Goal: Check status: Check status

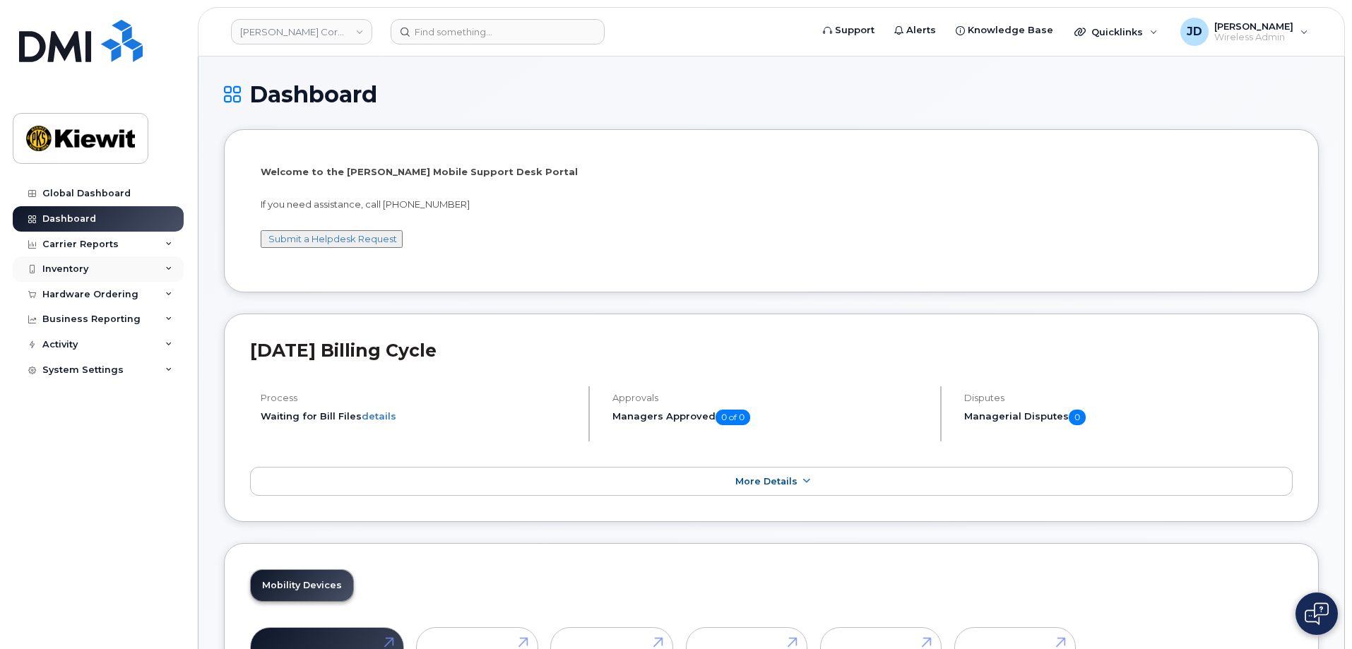
click at [96, 276] on div "Inventory" at bounding box center [98, 268] width 171 height 25
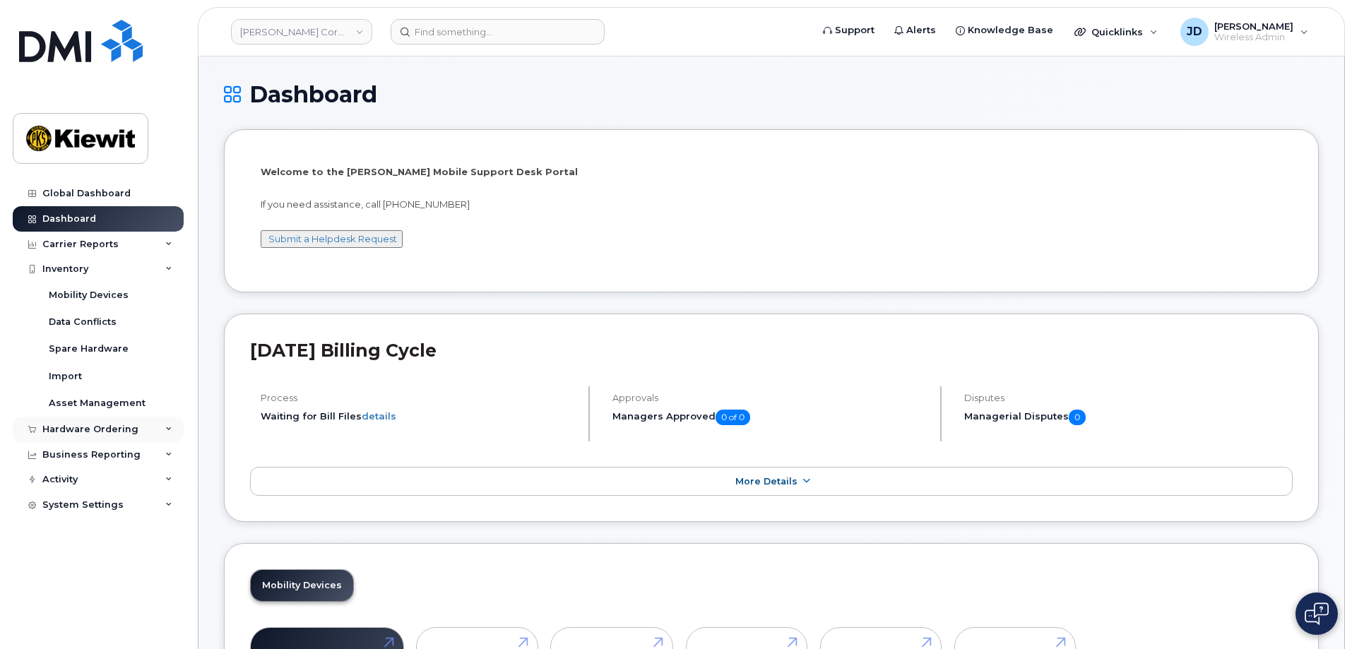
click at [71, 432] on div "Hardware Ordering" at bounding box center [90, 429] width 96 height 11
click at [70, 485] on div "Orders" at bounding box center [66, 482] width 35 height 13
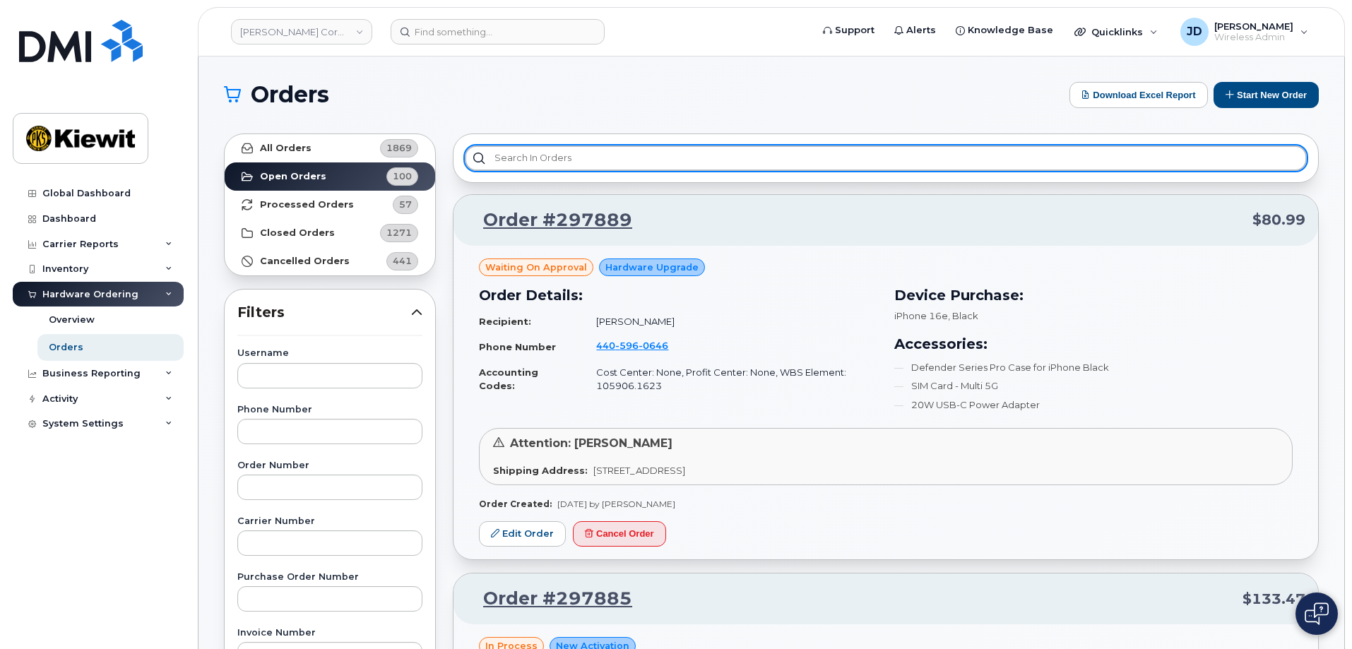
click at [515, 161] on input "text" at bounding box center [886, 158] width 842 height 25
paste input "Azaria"
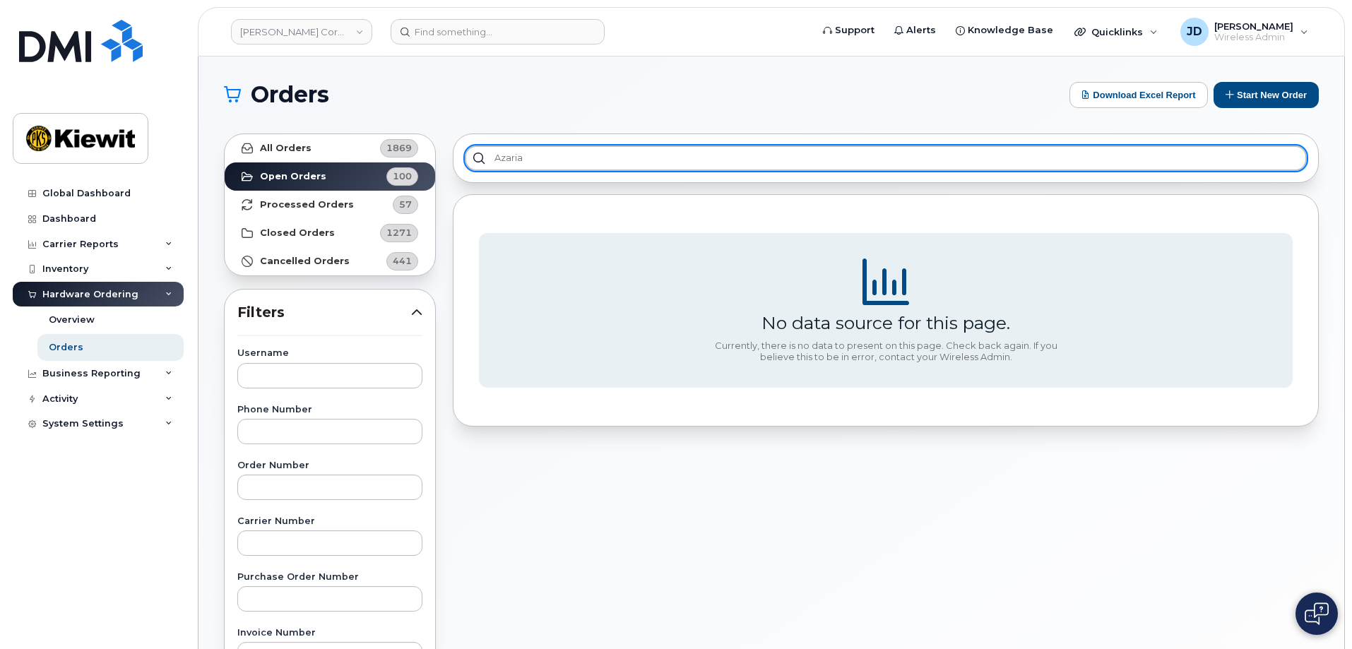
type input "Azaria"
drag, startPoint x: 673, startPoint y: 156, endPoint x: 466, endPoint y: 170, distance: 206.8
click at [466, 170] on div "Azaria" at bounding box center [886, 158] width 842 height 25
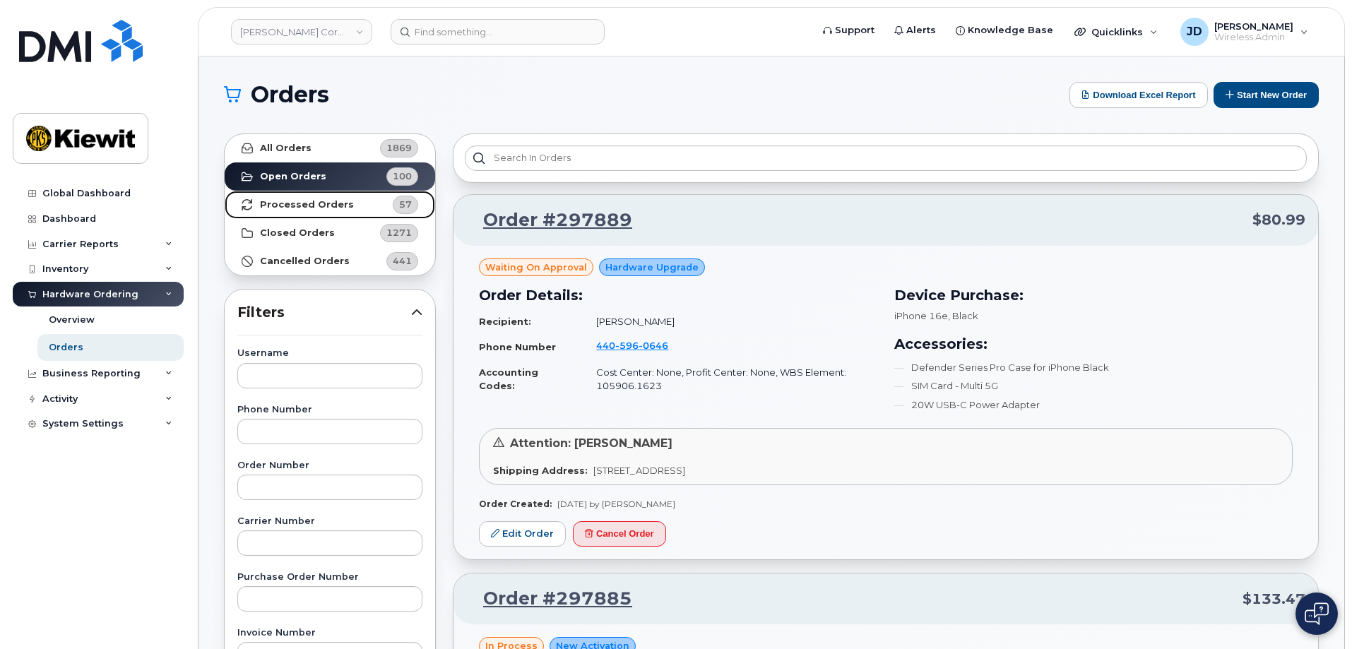
click at [316, 200] on strong "Processed Orders" at bounding box center [307, 204] width 94 height 11
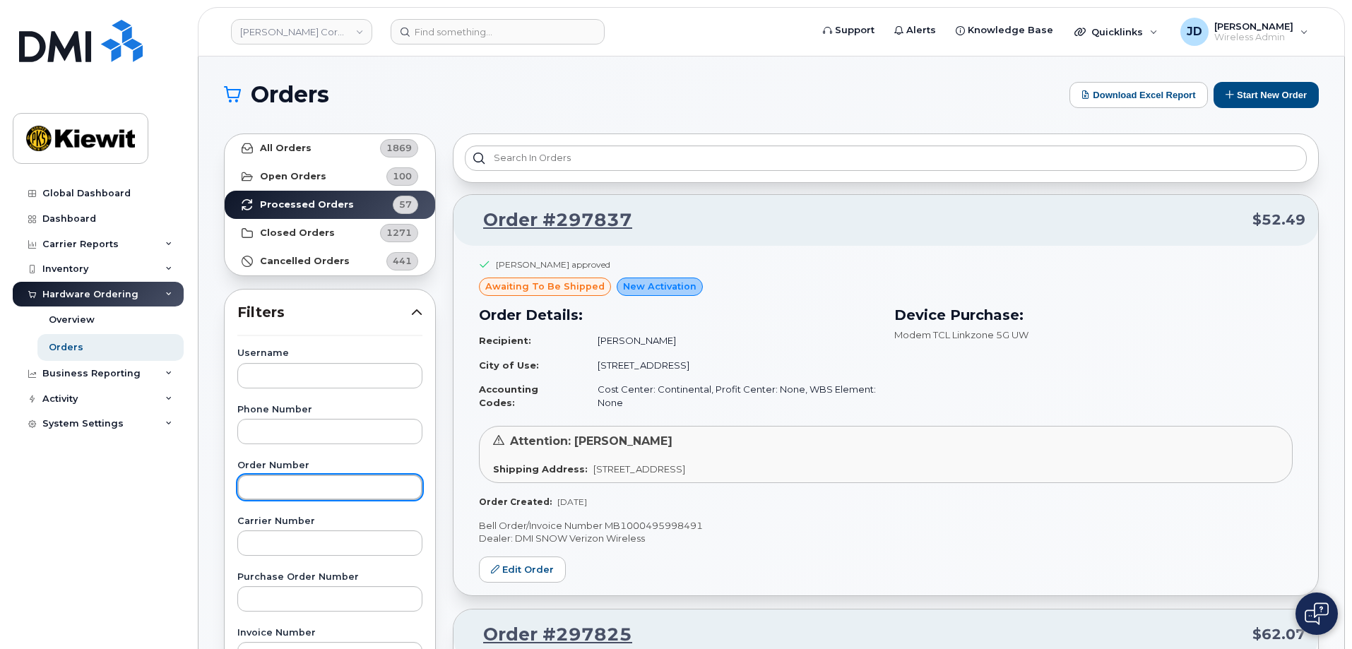
click at [261, 490] on input "text" at bounding box center [329, 487] width 185 height 25
paste input "296917"
type input "296917"
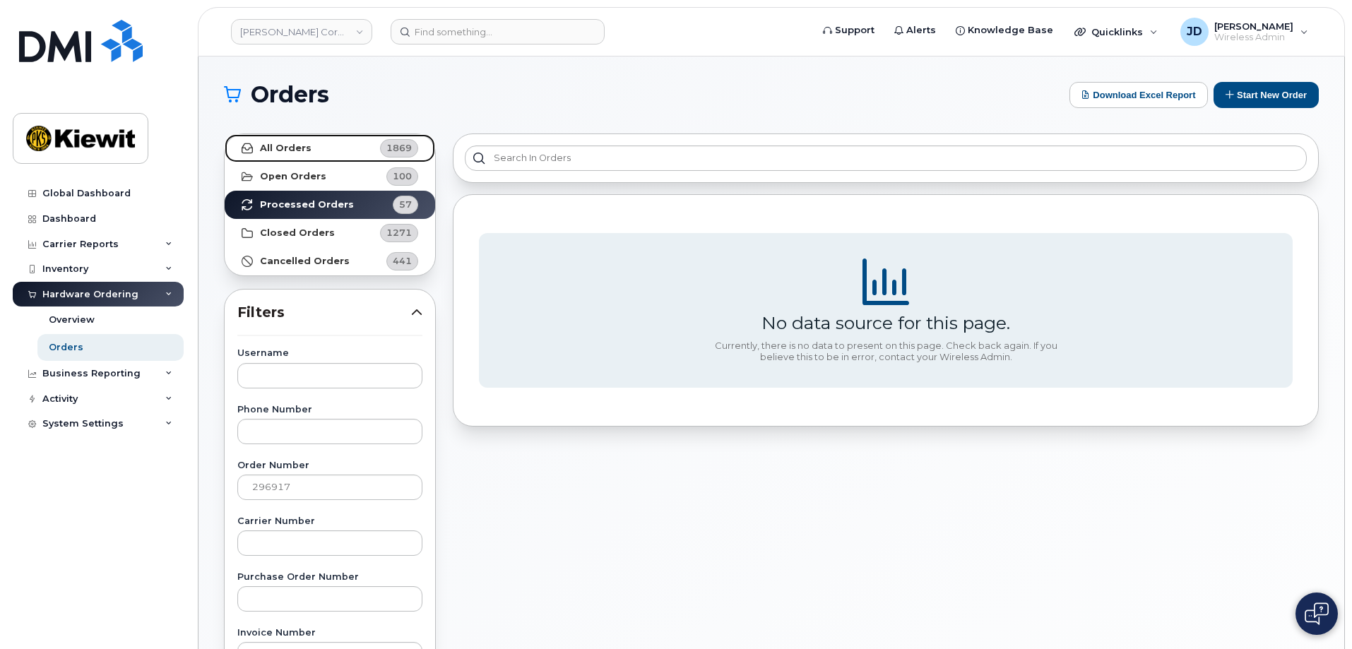
click at [273, 143] on strong "All Orders" at bounding box center [286, 148] width 52 height 11
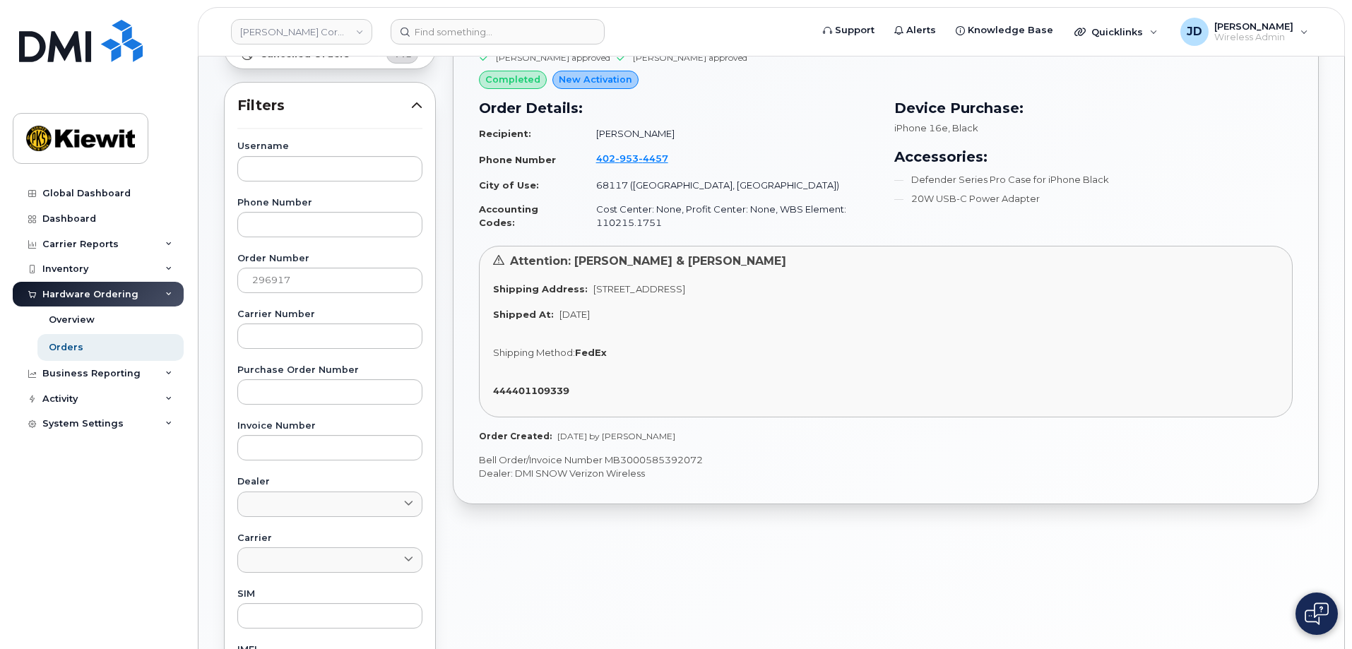
scroll to position [212, 0]
